Goal: Task Accomplishment & Management: Manage account settings

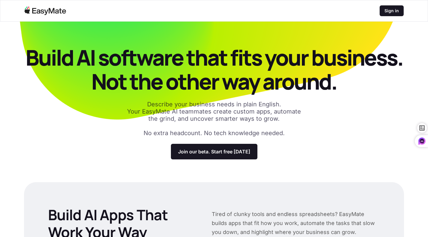
click at [395, 12] on p "Sign in" at bounding box center [391, 11] width 14 height 6
click at [390, 10] on p "Sign in" at bounding box center [391, 11] width 14 height 6
